Goal: Check status: Check status

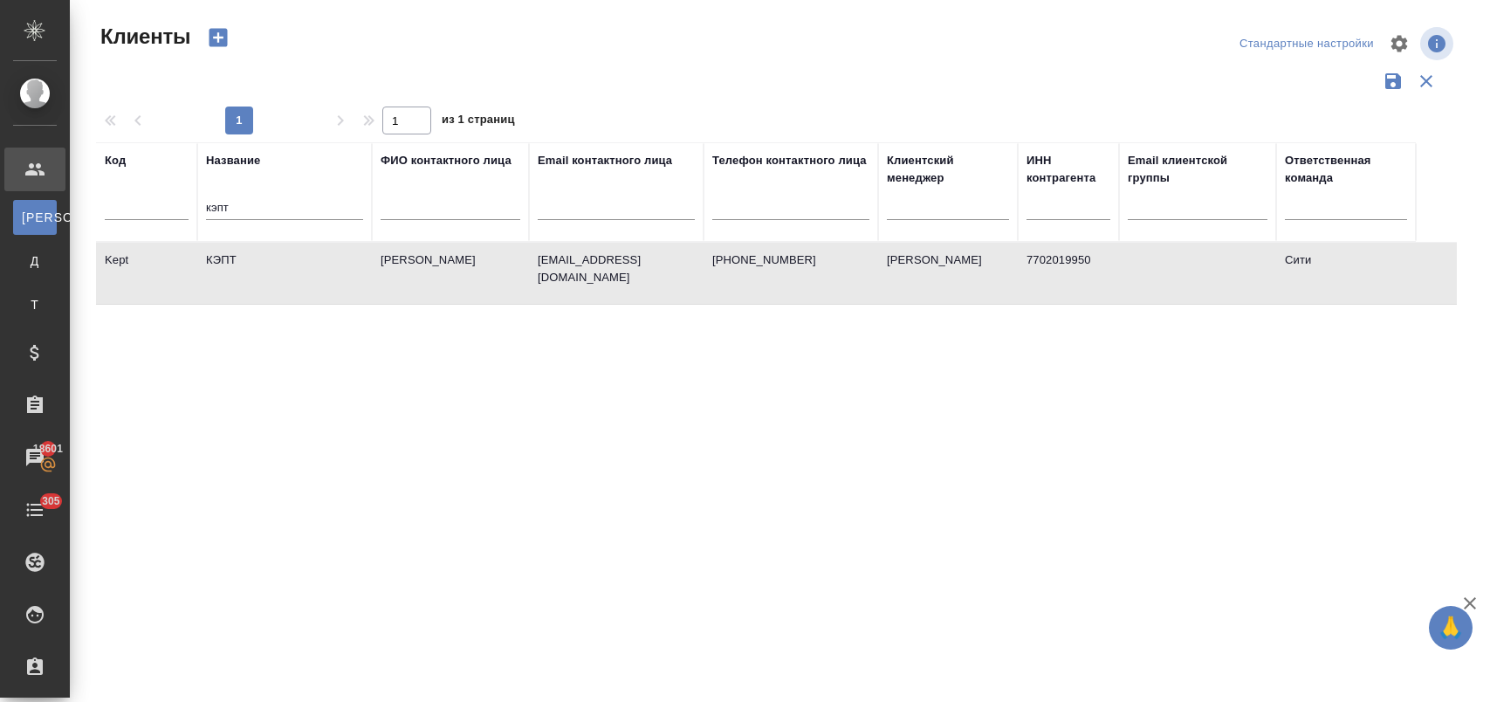
select select "RU"
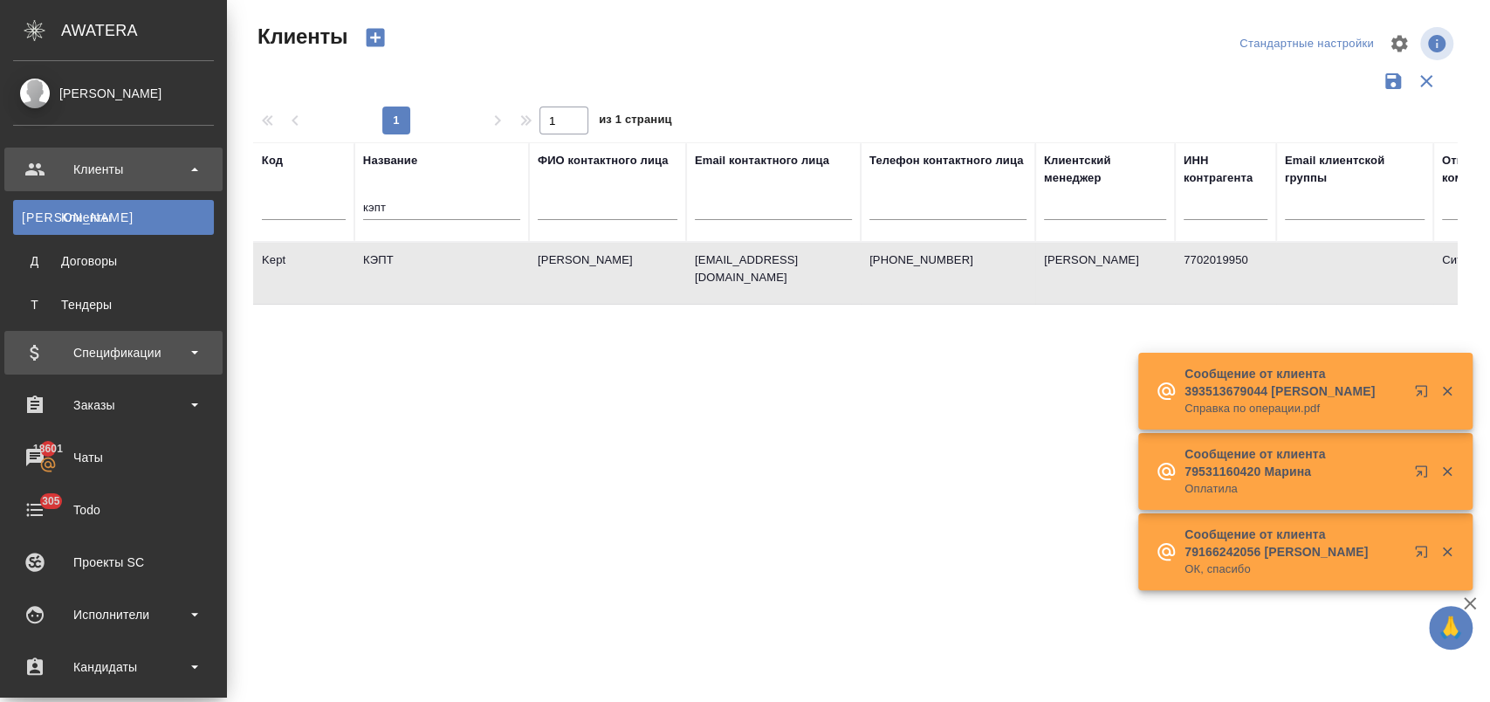
click at [127, 343] on div "Спецификации" at bounding box center [113, 352] width 201 height 26
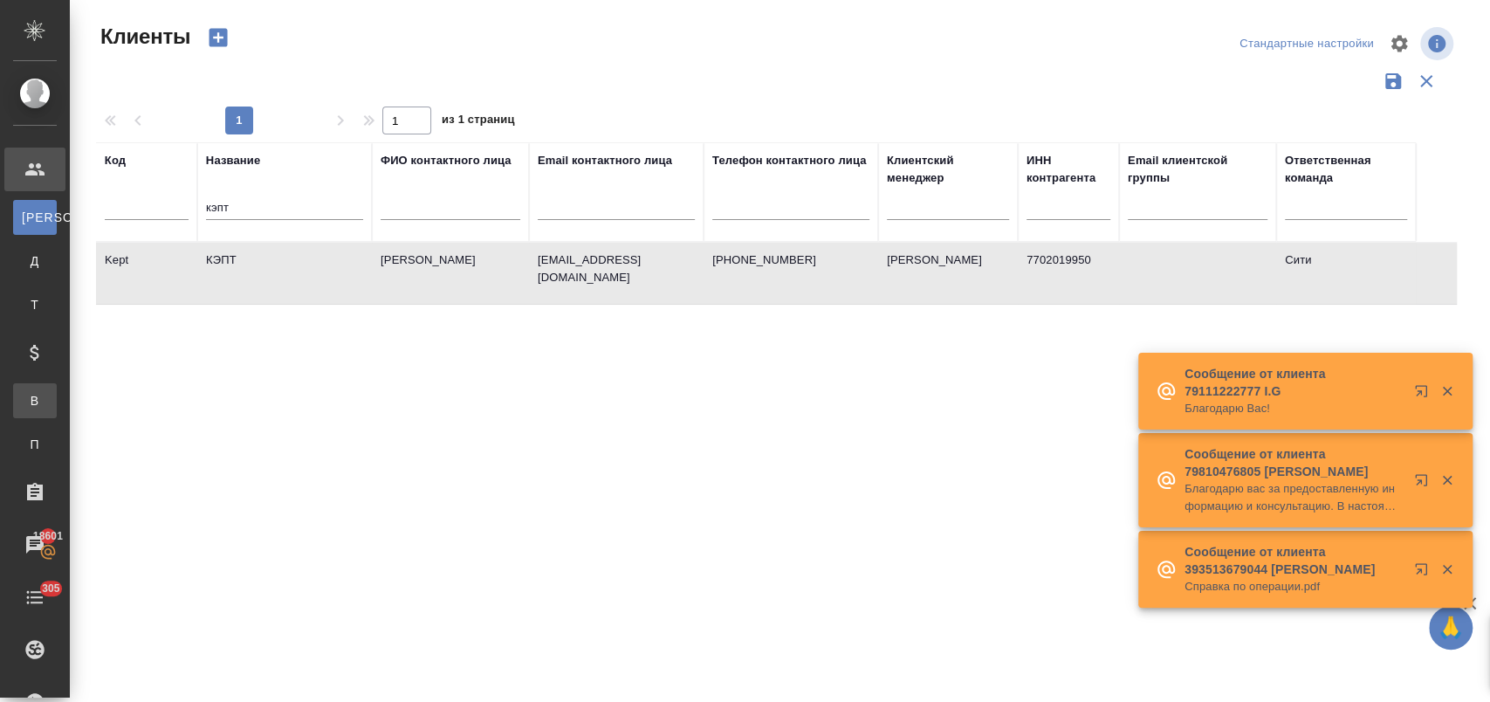
click at [26, 398] on div "Все спецификации" at bounding box center [13, 400] width 26 height 17
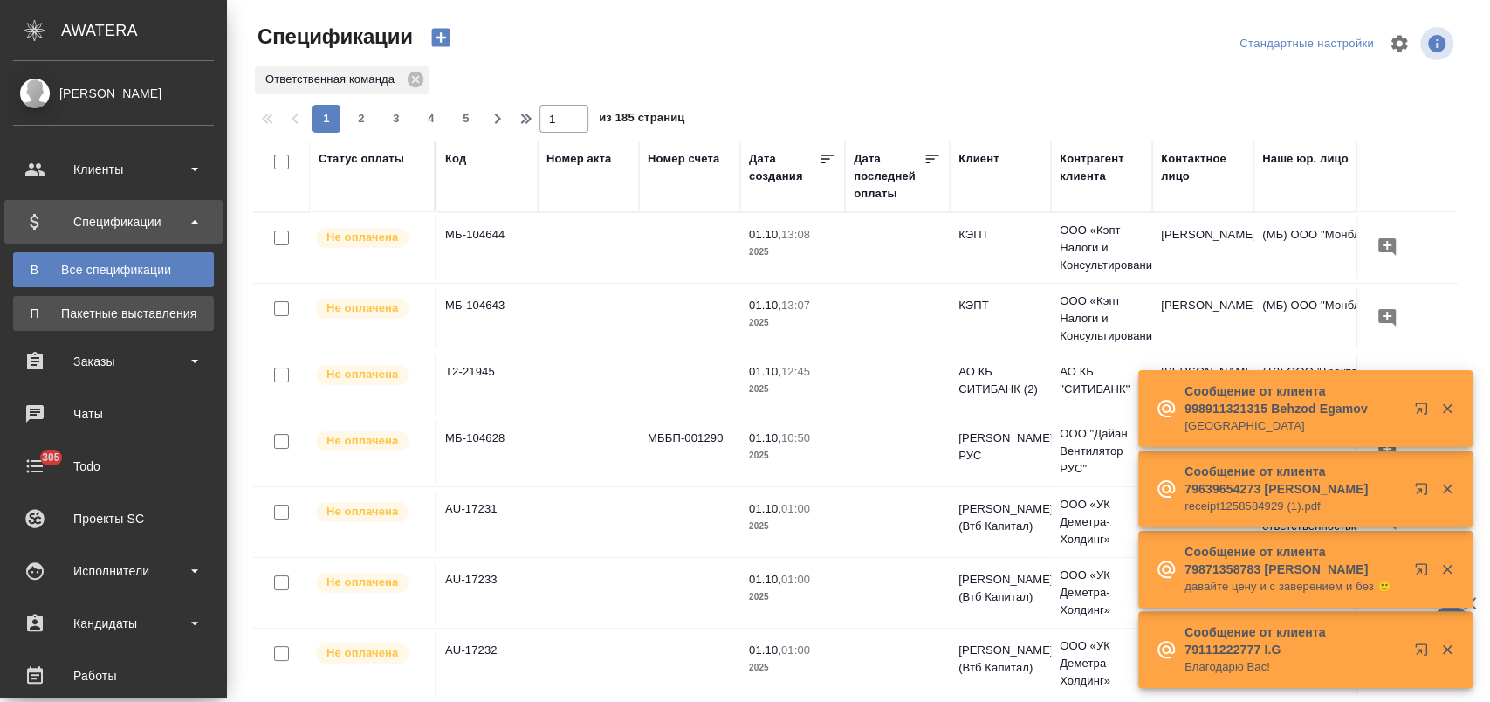
click at [159, 317] on div "Пакетные выставления" at bounding box center [113, 313] width 183 height 17
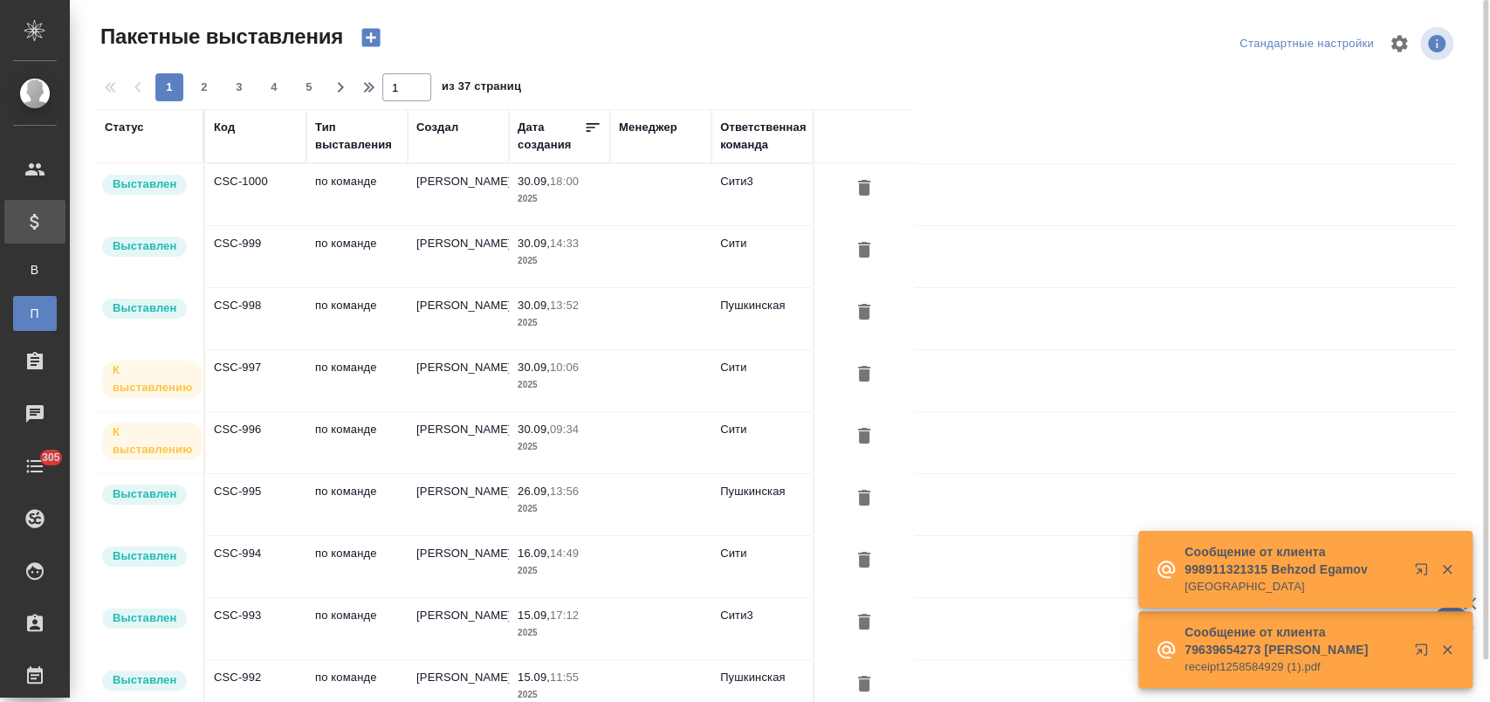
click at [338, 254] on td "по команде" at bounding box center [356, 256] width 101 height 61
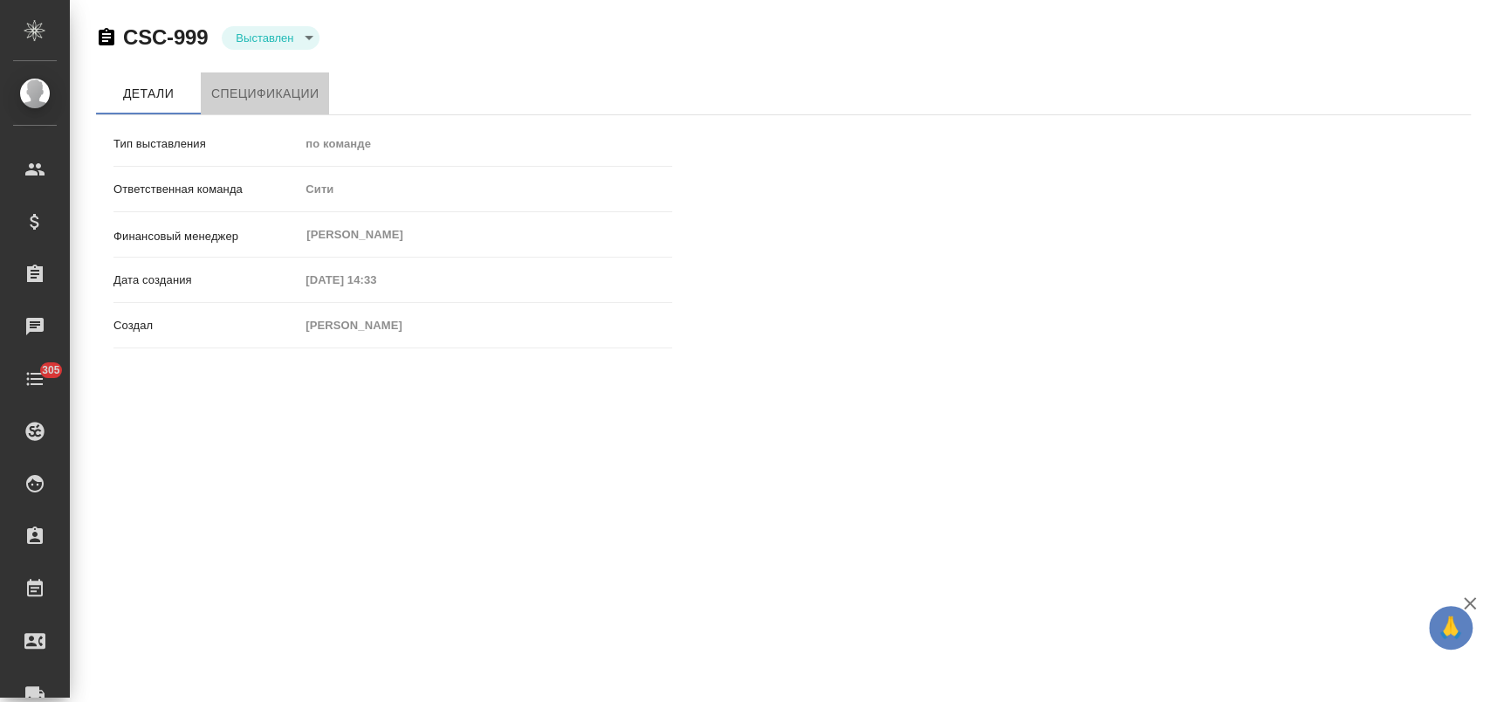
click at [257, 100] on span "Спецификации" at bounding box center [264, 94] width 107 height 22
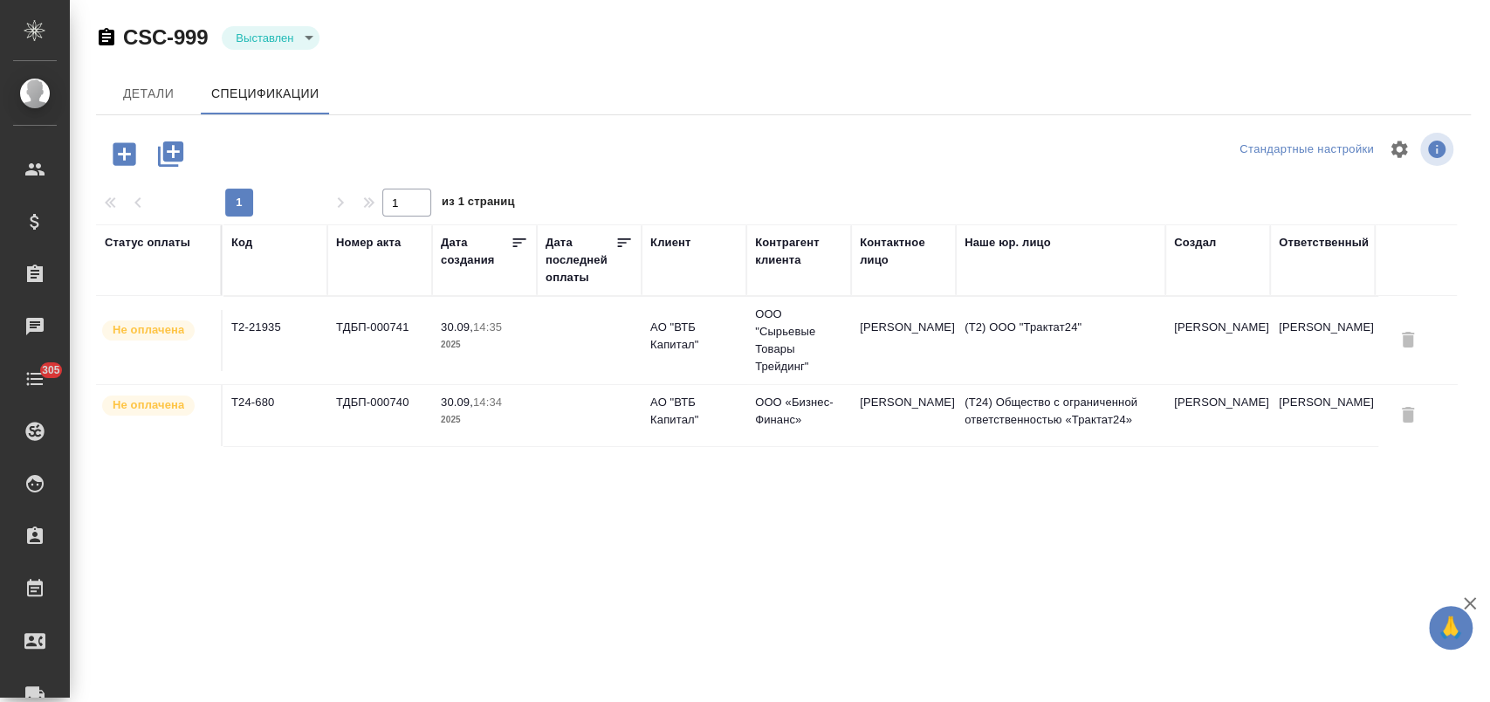
click at [531, 351] on td "30.09, 14:35 2025" at bounding box center [484, 340] width 105 height 61
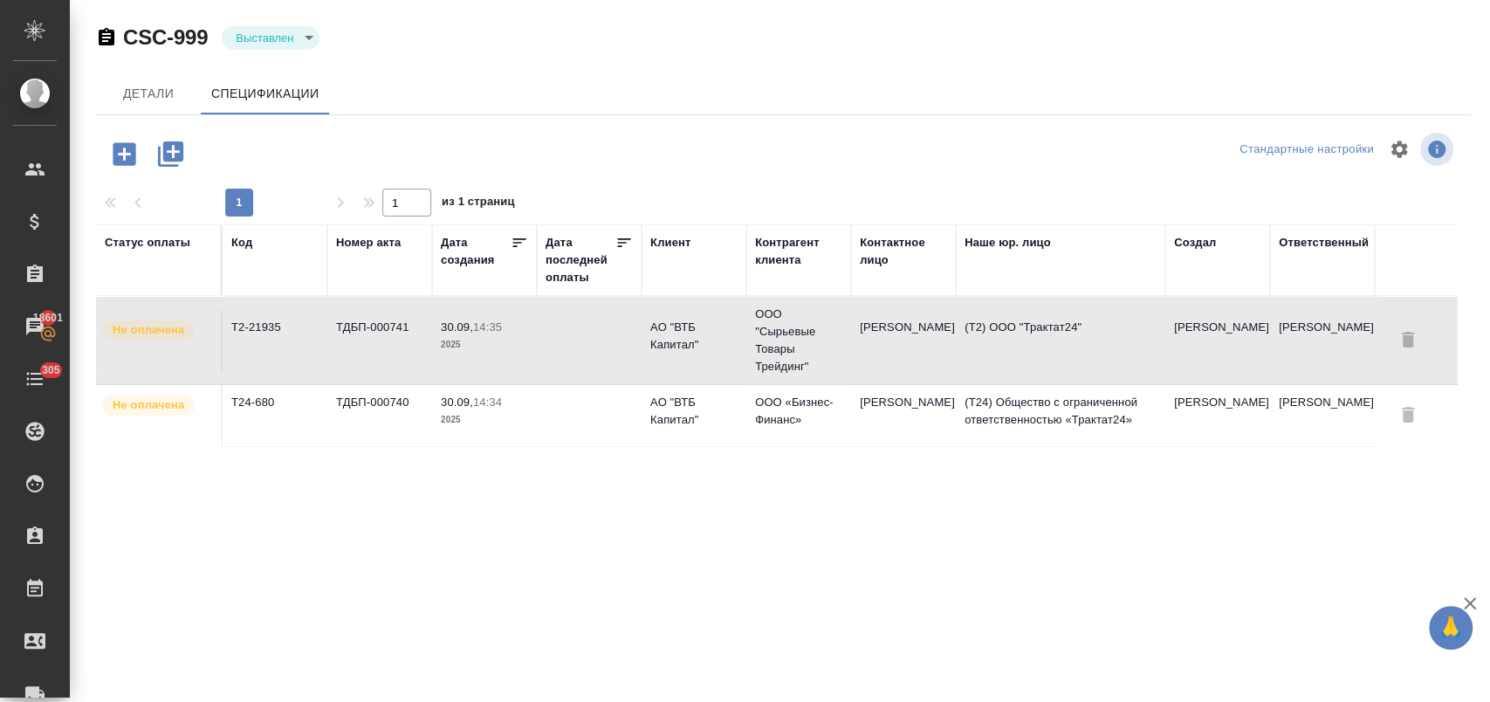
click at [627, 405] on td at bounding box center [589, 415] width 105 height 61
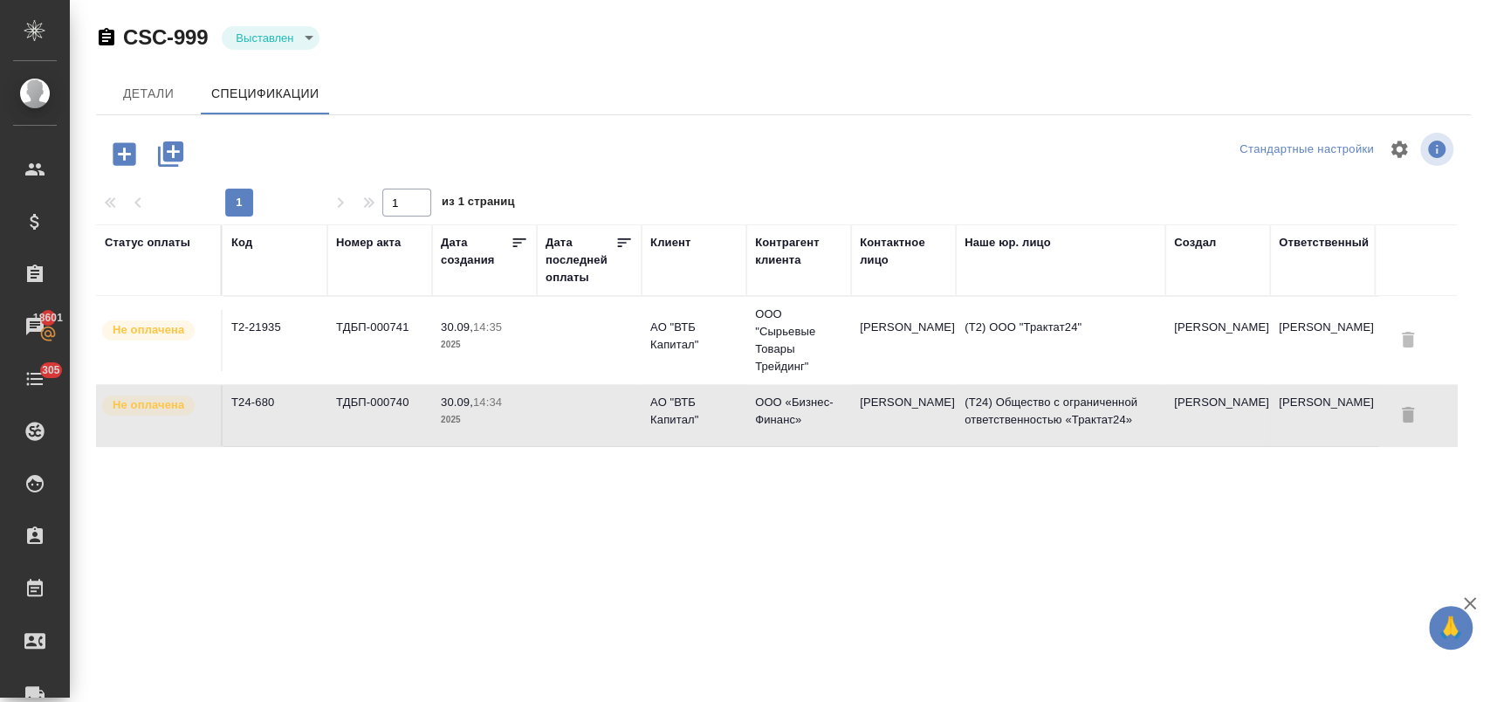
click at [627, 405] on td at bounding box center [589, 415] width 105 height 61
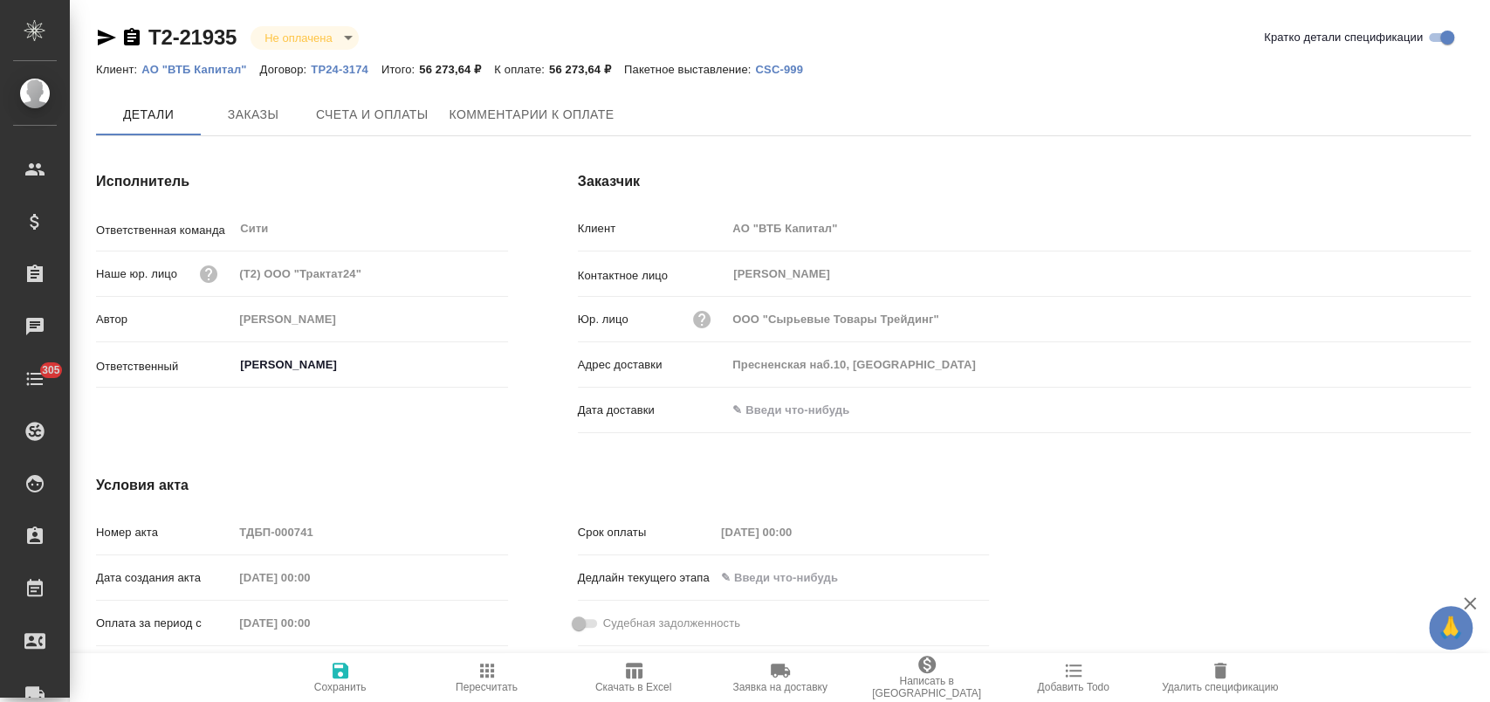
click at [399, 113] on span "Счета и оплаты" at bounding box center [372, 115] width 113 height 22
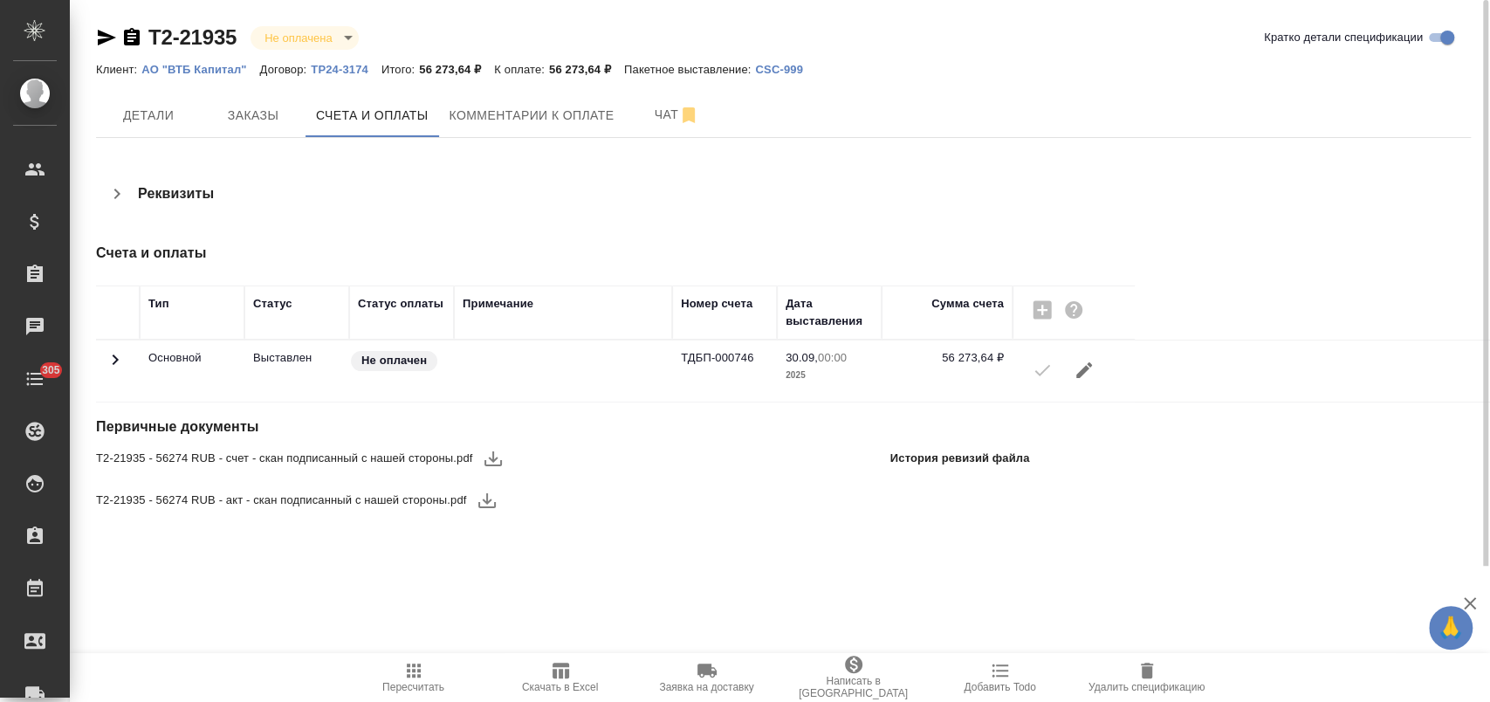
click at [485, 452] on icon "button" at bounding box center [493, 458] width 21 height 21
click at [489, 502] on icon "button" at bounding box center [486, 500] width 17 height 15
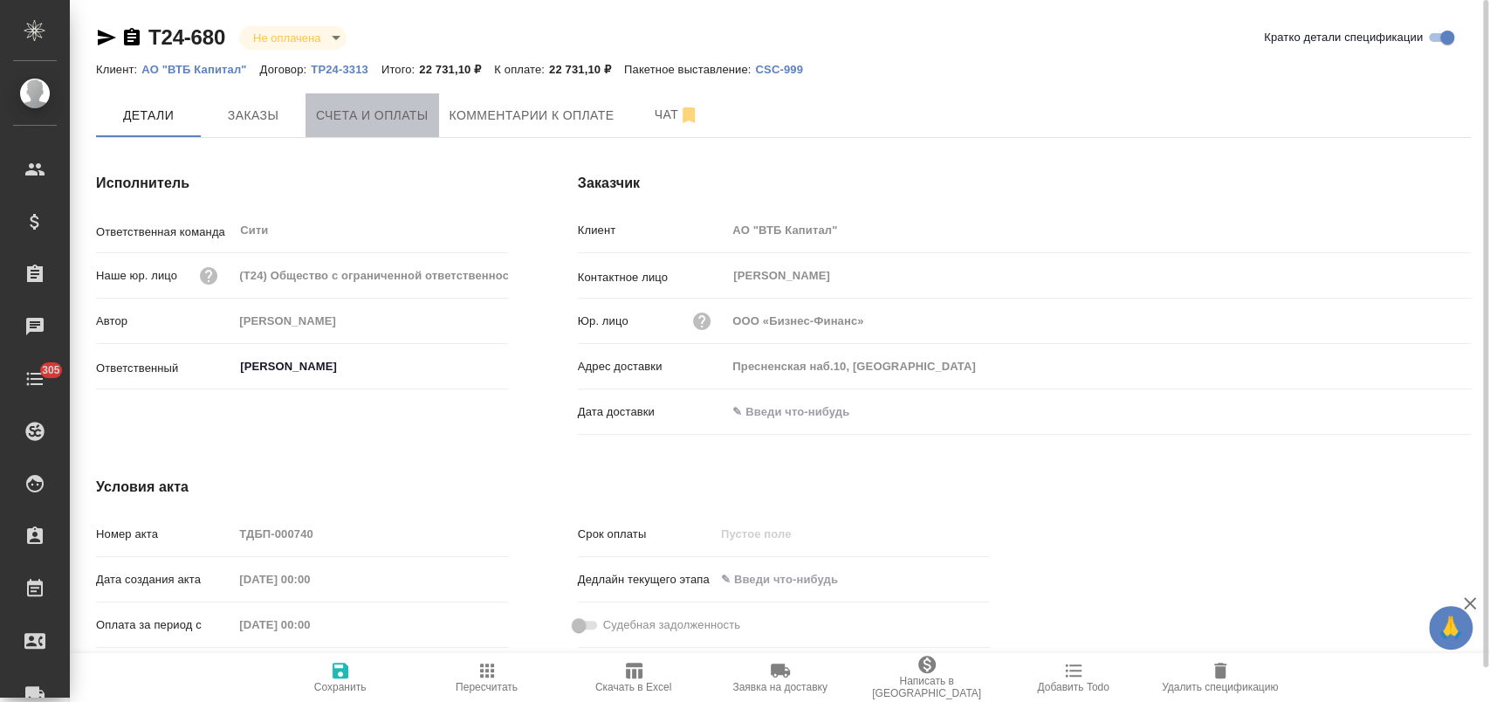
click at [398, 121] on span "Счета и оплаты" at bounding box center [372, 116] width 113 height 22
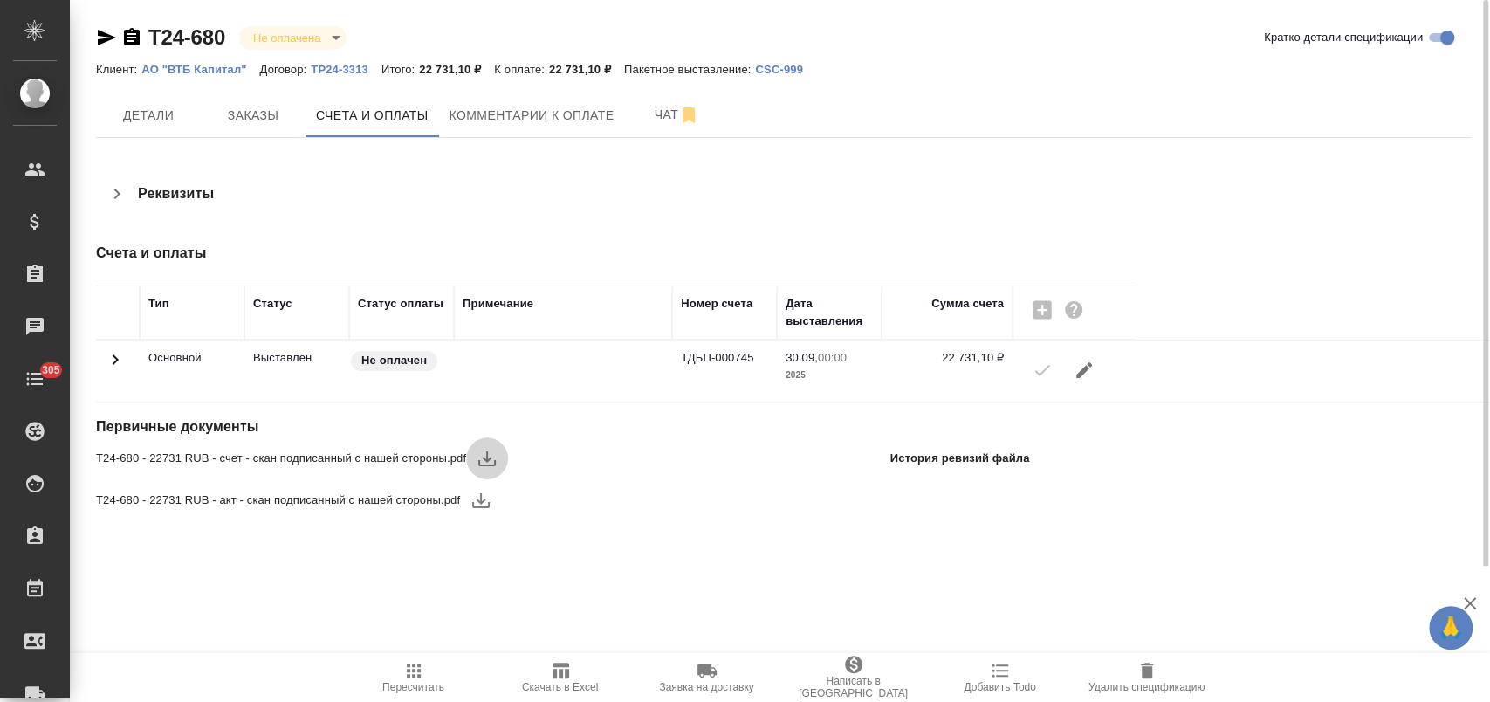
click at [498, 457] on button "button" at bounding box center [487, 458] width 42 height 42
click at [475, 497] on icon "button" at bounding box center [480, 500] width 21 height 21
